Goal: Information Seeking & Learning: Learn about a topic

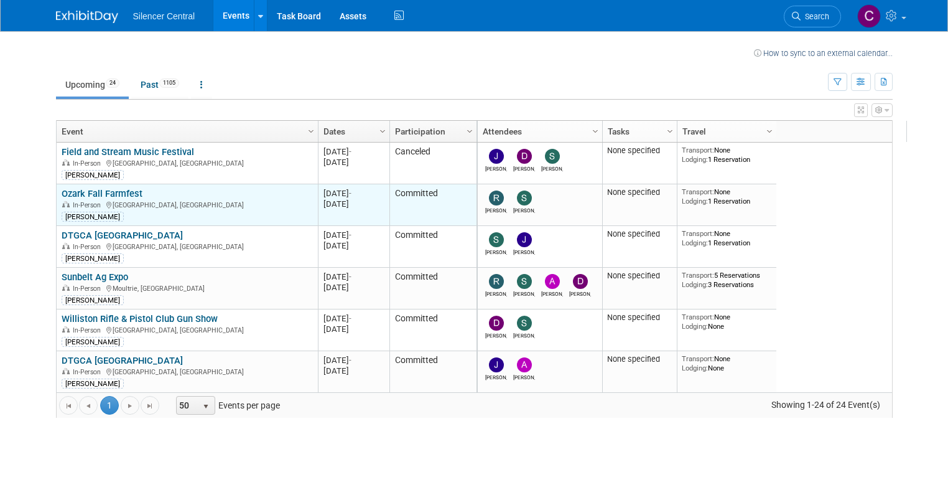
click at [102, 192] on link "Ozark Fall Farmfest" at bounding box center [102, 193] width 81 height 11
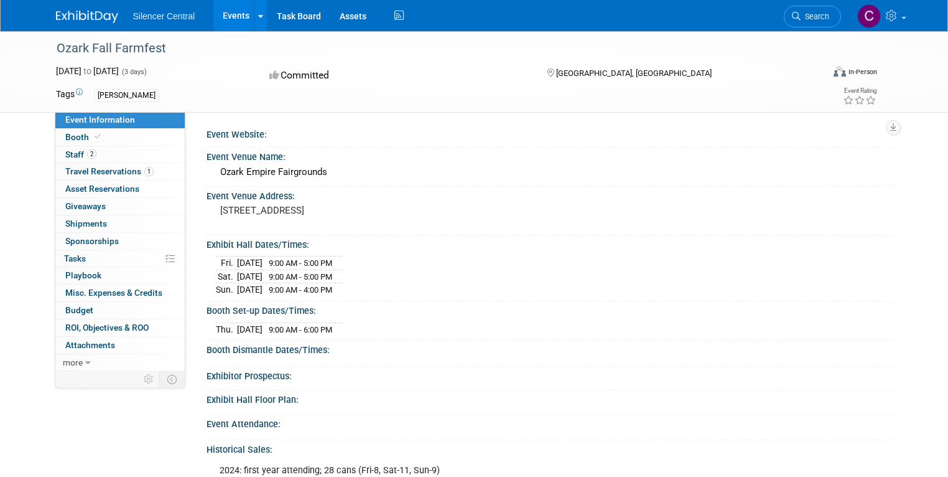
click at [218, 19] on link "Events" at bounding box center [235, 15] width 45 height 31
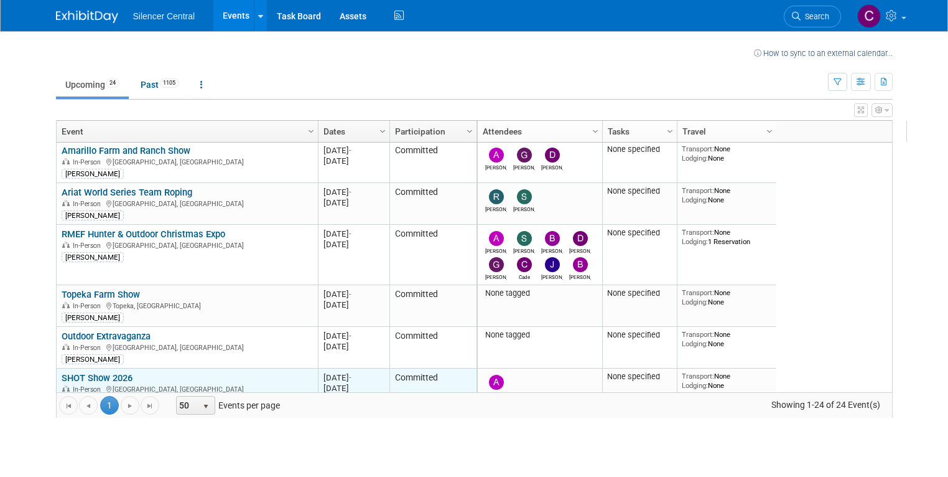
scroll to position [478, 0]
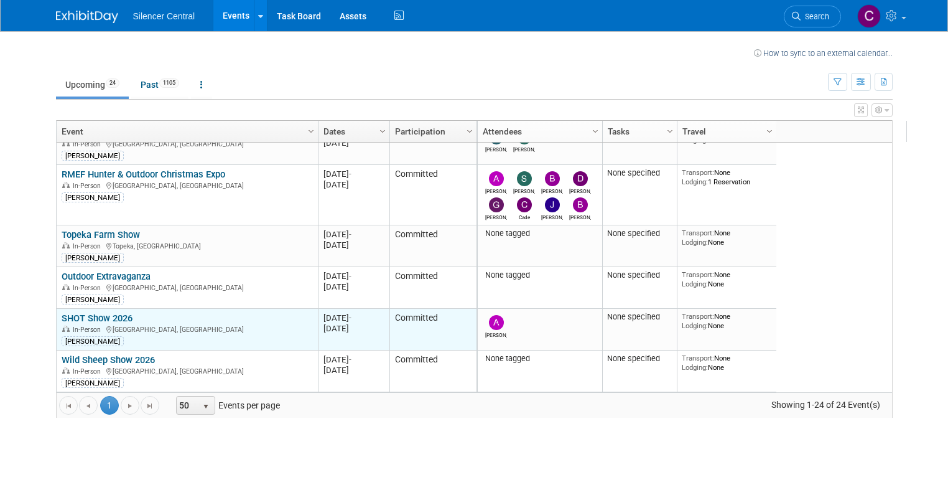
click at [111, 319] on link "SHOT Show 2026" at bounding box center [97, 317] width 71 height 11
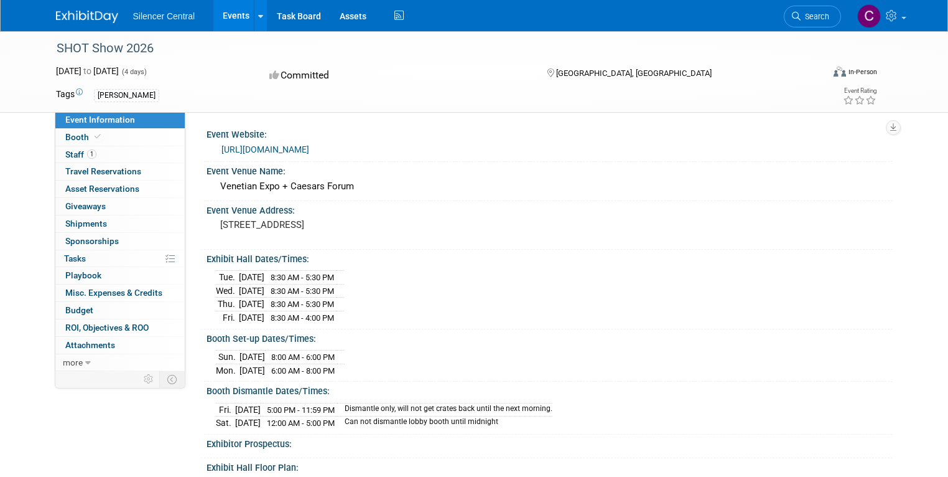
click at [251, 148] on link "[URL][DOMAIN_NAME]" at bounding box center [265, 149] width 88 height 10
click at [223, 10] on link "Events" at bounding box center [235, 15] width 45 height 31
